Goal: Information Seeking & Learning: Learn about a topic

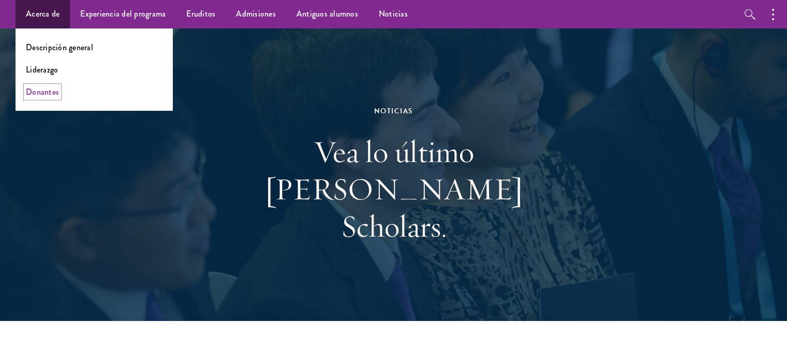
click at [52, 92] on font "Donantes" at bounding box center [42, 92] width 33 height 12
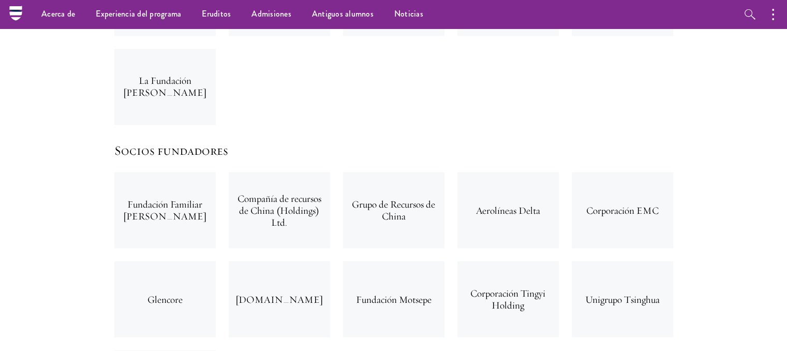
scroll to position [1629, 0]
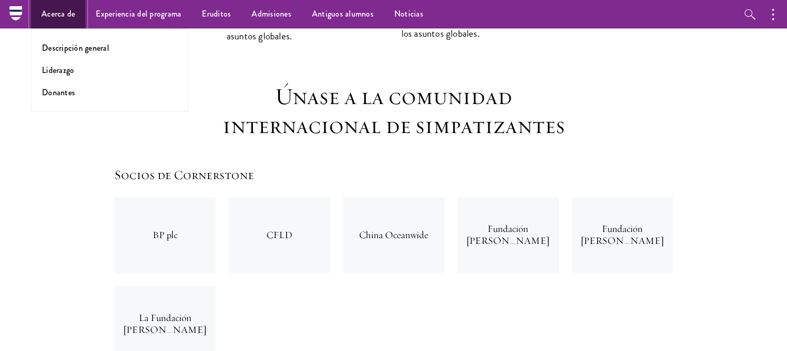
click at [46, 17] on font "Acerca de" at bounding box center [58, 14] width 34 height 12
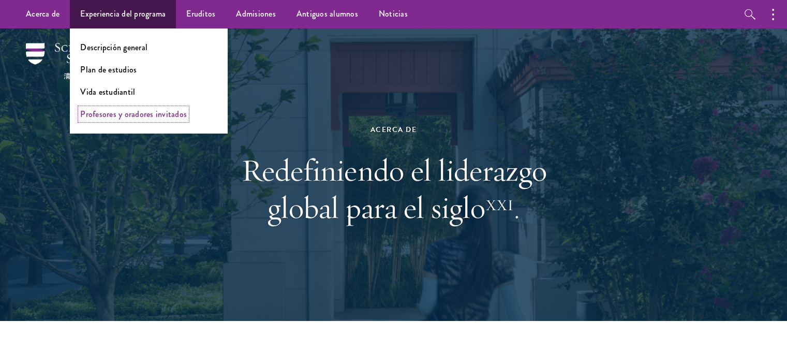
click at [148, 112] on font "Profesores y oradores invitados" at bounding box center [133, 114] width 107 height 12
